Goal: Information Seeking & Learning: Understand process/instructions

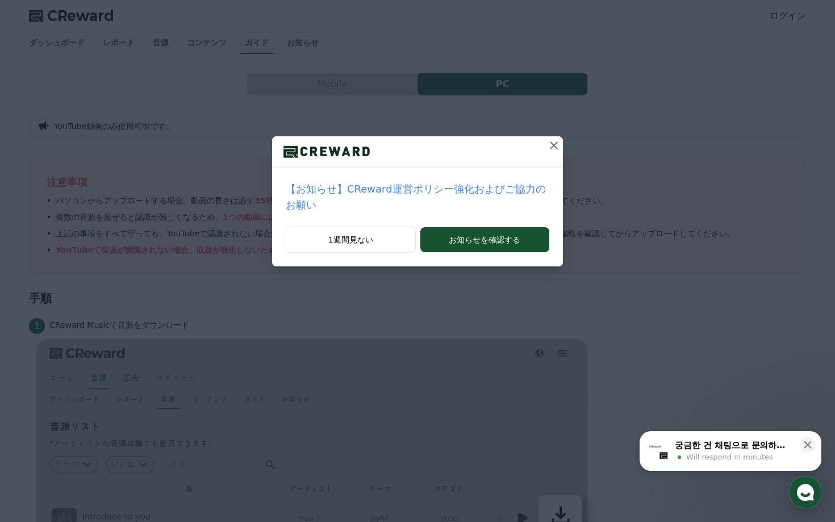
click at [431, 190] on p "【お知らせ】CReward運営ポリシー強化およびご協力のお願い" at bounding box center [417, 197] width 263 height 32
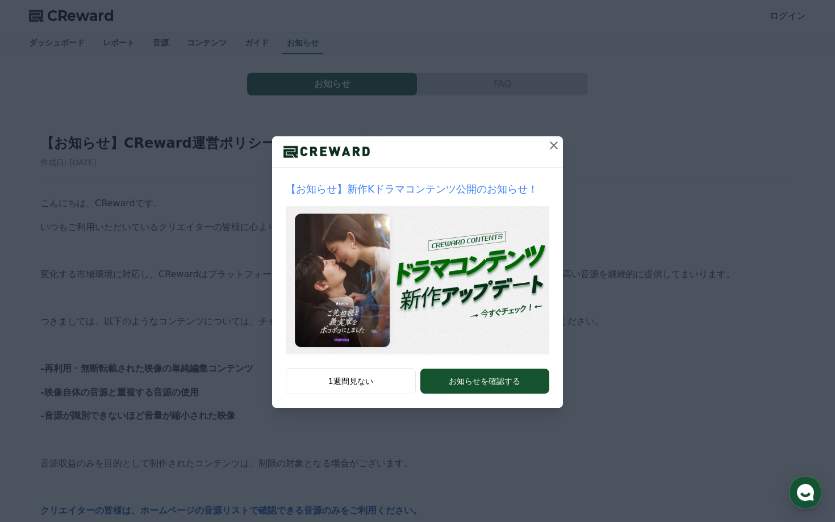
click at [556, 144] on icon at bounding box center [554, 146] width 14 height 14
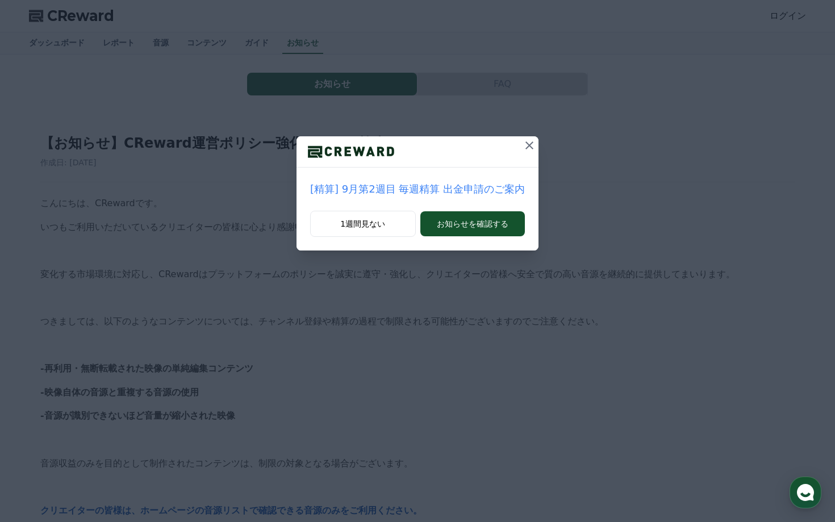
click at [520, 137] on button at bounding box center [529, 145] width 18 height 18
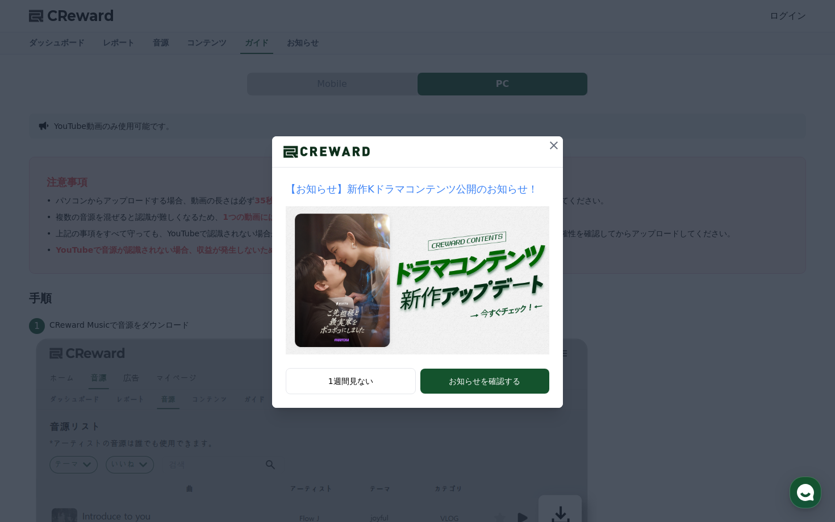
click at [554, 142] on icon at bounding box center [554, 146] width 14 height 14
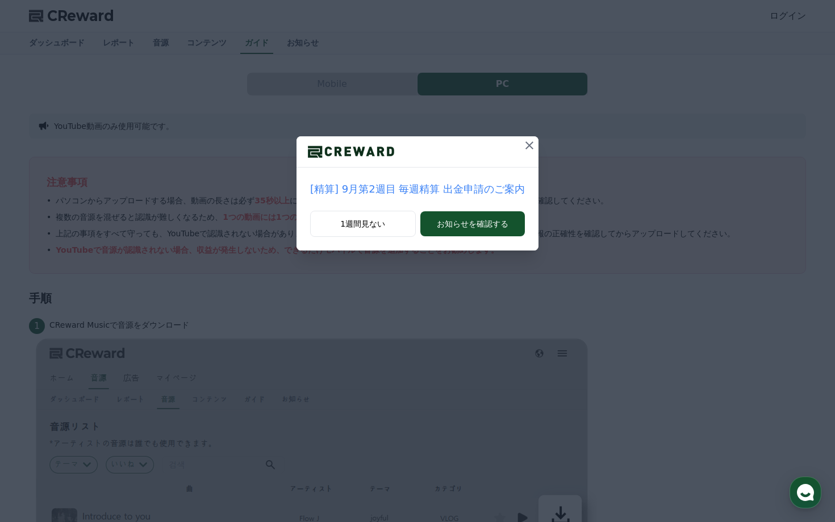
click at [525, 149] on icon at bounding box center [529, 146] width 14 height 14
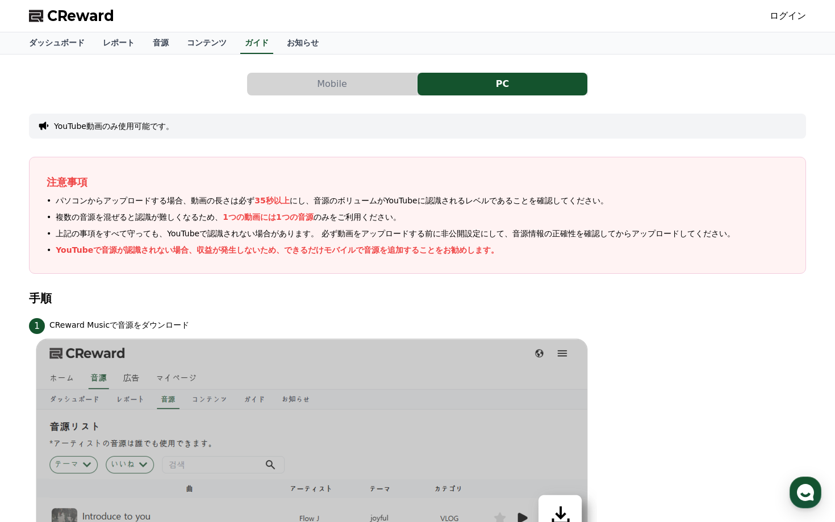
click at [322, 201] on span "パソコンからアップロードする場合、動画の長さは必ず 35秒以上 にし、音源のボリュームがYouTubeに認識されるレベルであることを確認してください。" at bounding box center [332, 201] width 552 height 12
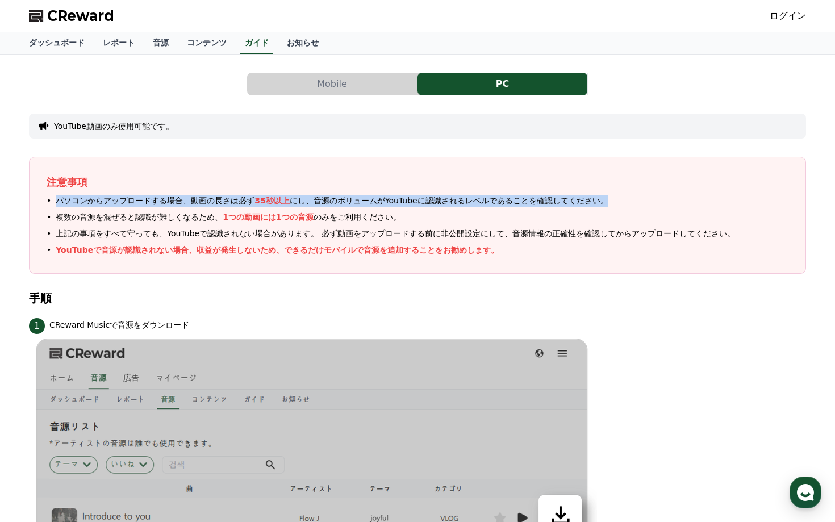
click at [322, 201] on span "パソコンからアップロードする場合、動画の長さは必ず 35秒以上 にし、音源のボリュームがYouTubeに認識されるレベルであることを確認してください。" at bounding box center [332, 201] width 552 height 12
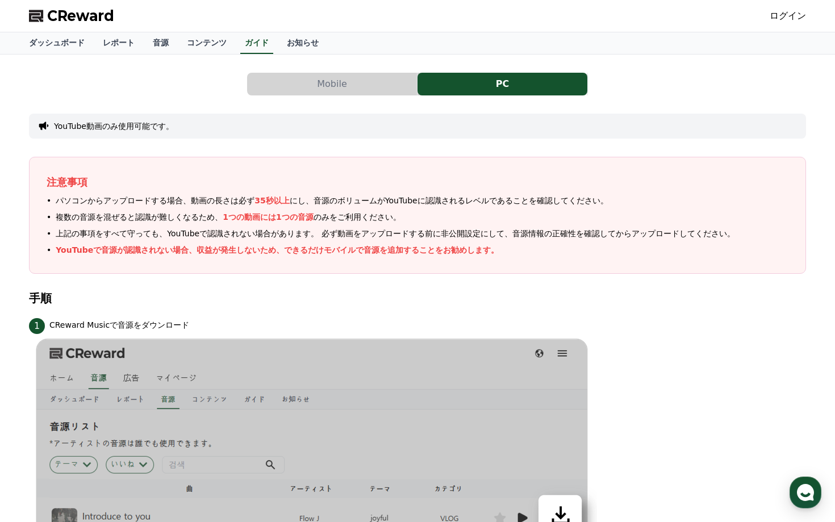
click at [185, 217] on span "複数の音源を混ぜると認識が難しくなるため、 1つの動画には1つの音源 のみをご利用ください。" at bounding box center [228, 217] width 345 height 12
click at [179, 234] on span "上記の事項をすべて守っても、YouTubeで認識されない場合があります。 必ず動画をアップロードする前に非公開設定にして、 音源情報の正確性 を確認してからア…" at bounding box center [395, 234] width 678 height 12
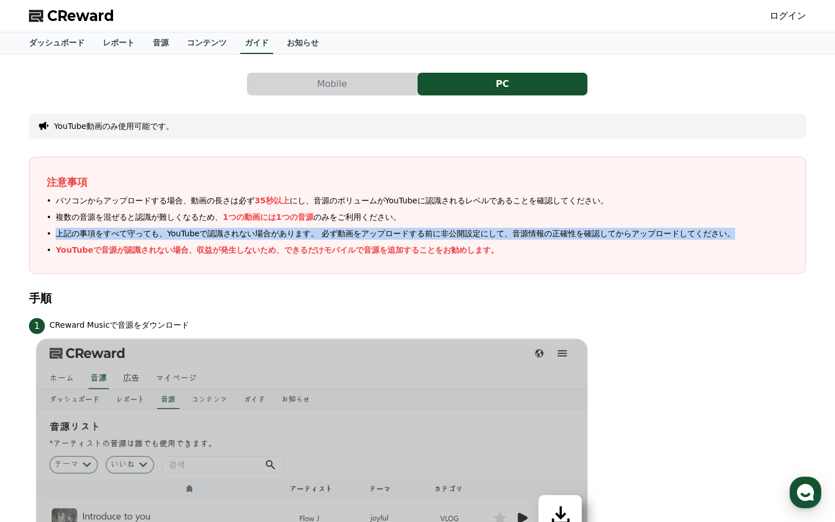
click at [179, 234] on span "上記の事項をすべて守っても、YouTubeで認識されない場合があります。 必ず動画をアップロードする前に非公開設定にして、 音源情報の正確性 を確認してからア…" at bounding box center [395, 234] width 678 height 12
